Goal: Task Accomplishment & Management: Use online tool/utility

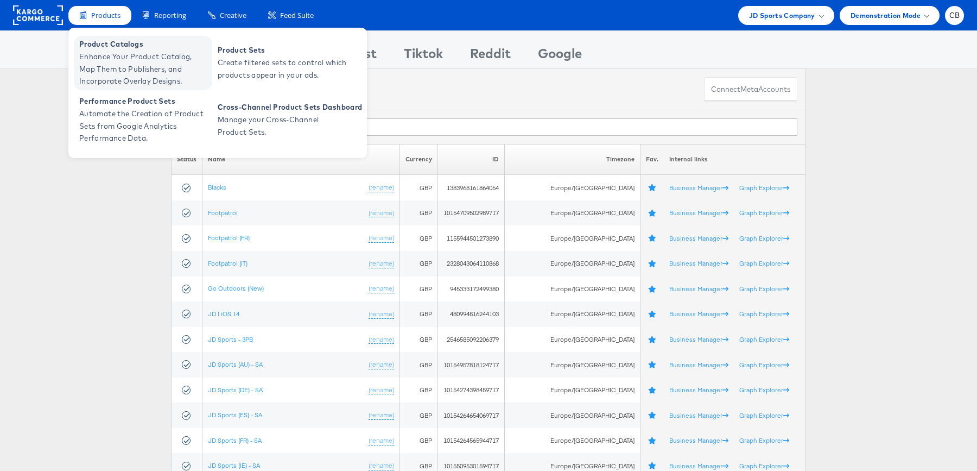
click at [116, 62] on span "Enhance Your Product Catalog, Map Them to Publishers, and Incorporate Overlay D…" at bounding box center [144, 68] width 130 height 37
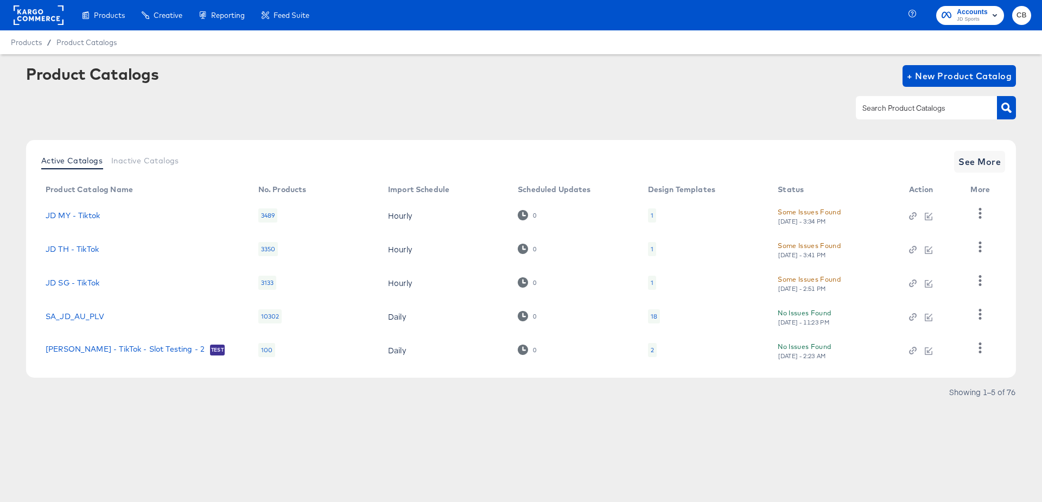
click at [887, 107] on input "text" at bounding box center [918, 108] width 116 height 12
type input "main"
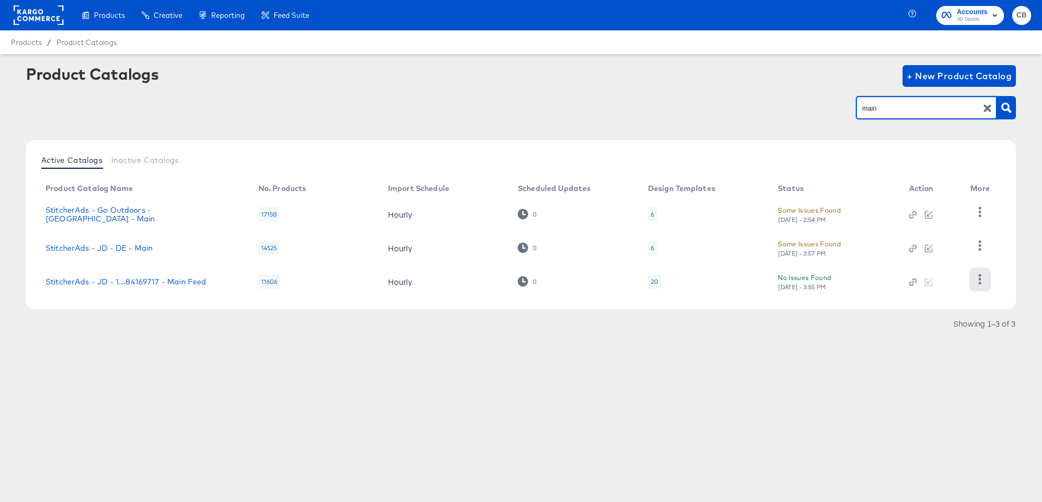
click at [981, 279] on icon "button" at bounding box center [980, 279] width 3 height 10
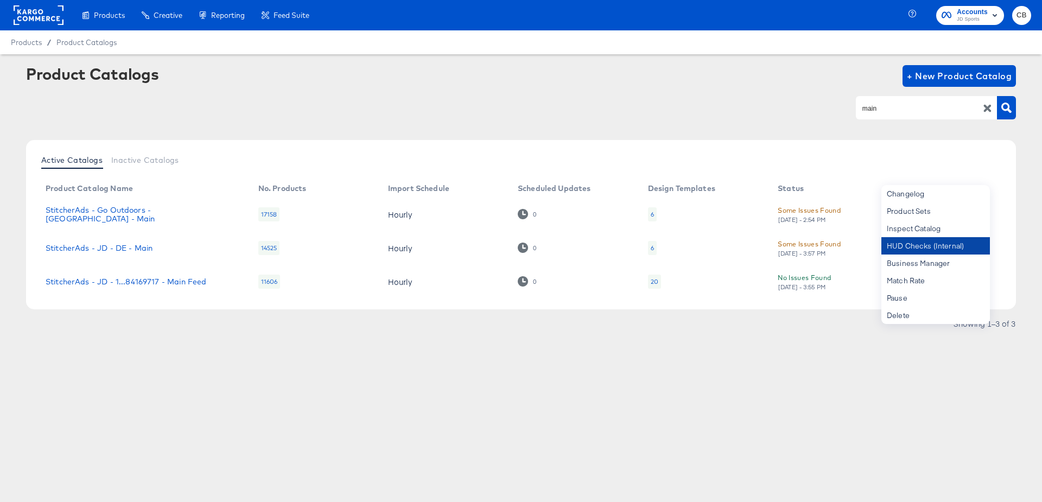
click at [913, 247] on div "HUD Checks (Internal)" at bounding box center [935, 245] width 109 height 17
